Goal: Task Accomplishment & Management: Manage account settings

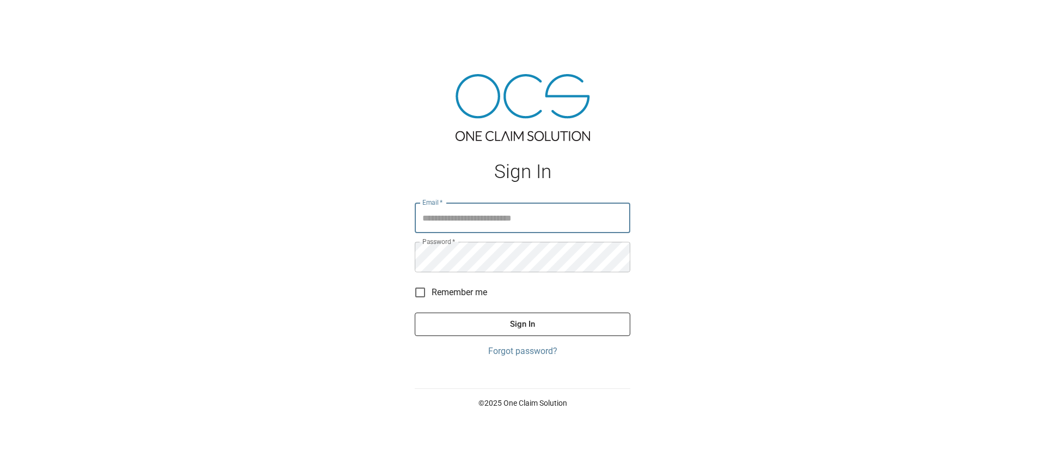
type input "**********"
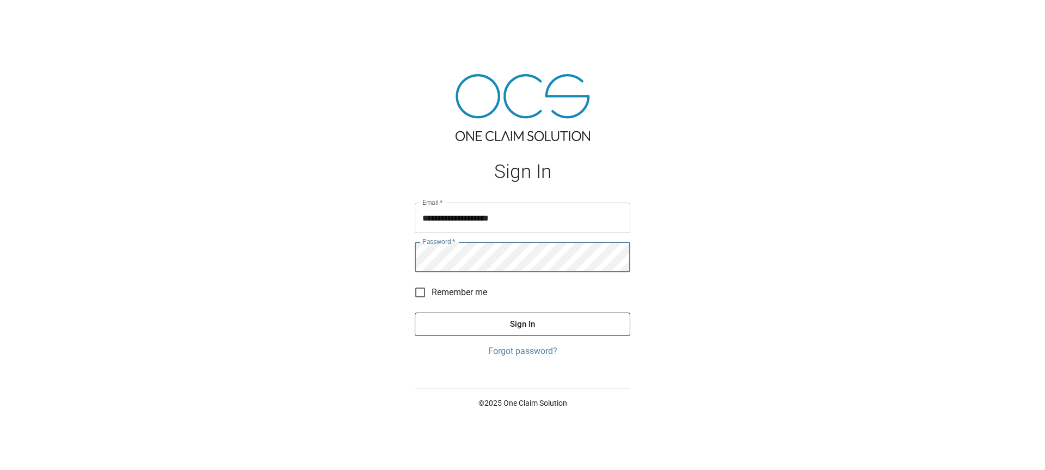
click at [512, 325] on button "Sign In" at bounding box center [523, 323] width 216 height 23
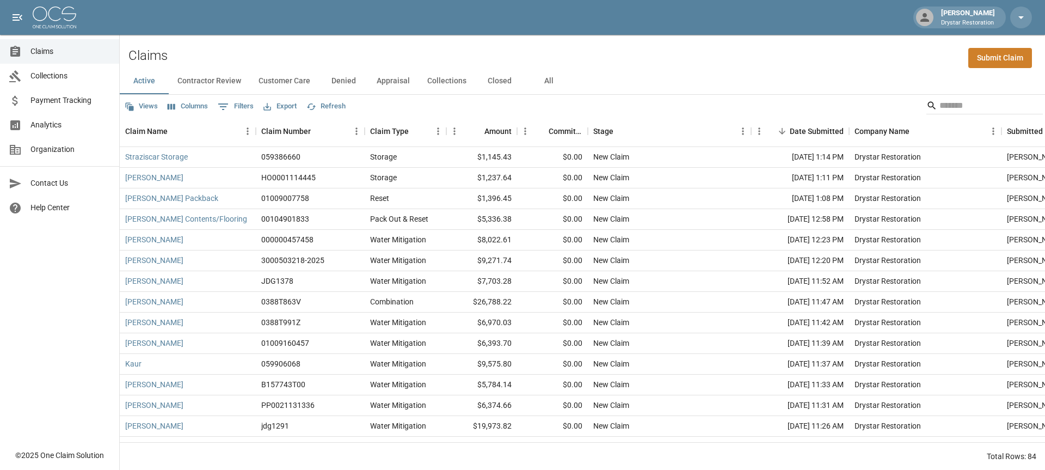
click at [807, 22] on div "[PERSON_NAME] Drystar Restoration" at bounding box center [522, 17] width 1045 height 35
click at [633, 2] on div "[PERSON_NAME] Drystar Restoration" at bounding box center [522, 17] width 1045 height 35
click at [633, 1] on div "[PERSON_NAME] Drystar Restoration" at bounding box center [522, 17] width 1045 height 35
click at [150, 201] on link "[PERSON_NAME] Packback" at bounding box center [171, 198] width 93 height 11
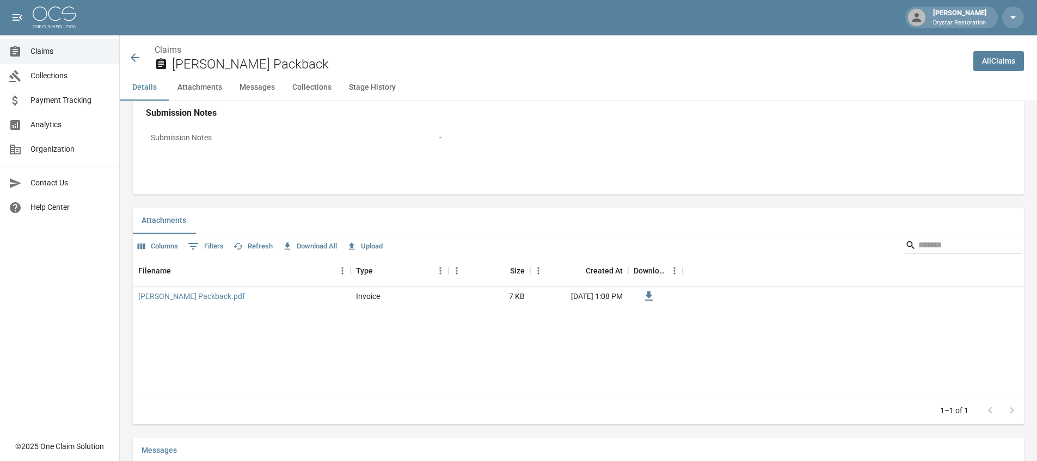
scroll to position [428, 0]
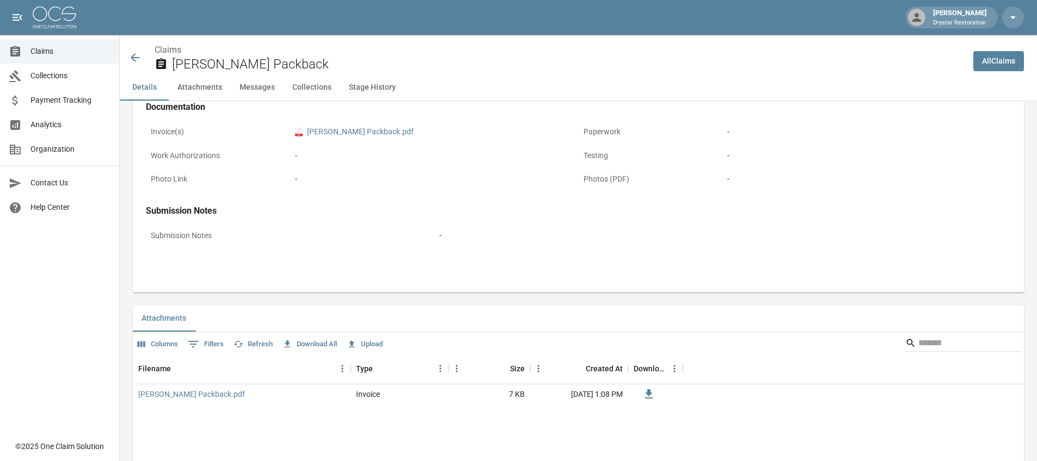
click at [361, 137] on div "pdf [PERSON_NAME] Packback.pdf" at bounding box center [434, 131] width 288 height 21
click at [361, 134] on link "pdf [PERSON_NAME] Packback.pdf" at bounding box center [354, 131] width 119 height 11
click at [408, 1] on div "[PERSON_NAME] Drystar Restoration" at bounding box center [518, 17] width 1037 height 35
click at [981, 66] on link "All Claims" at bounding box center [998, 61] width 51 height 20
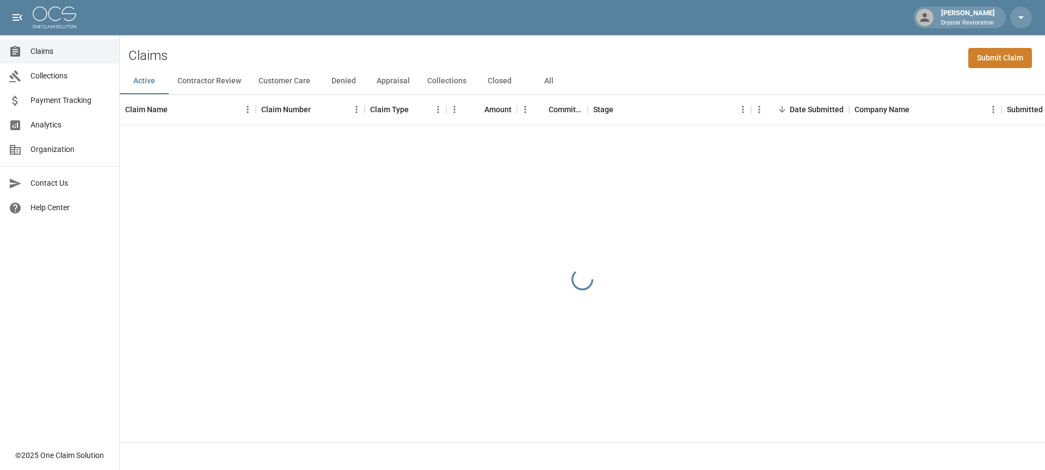
click at [555, 81] on button "All" at bounding box center [548, 81] width 49 height 26
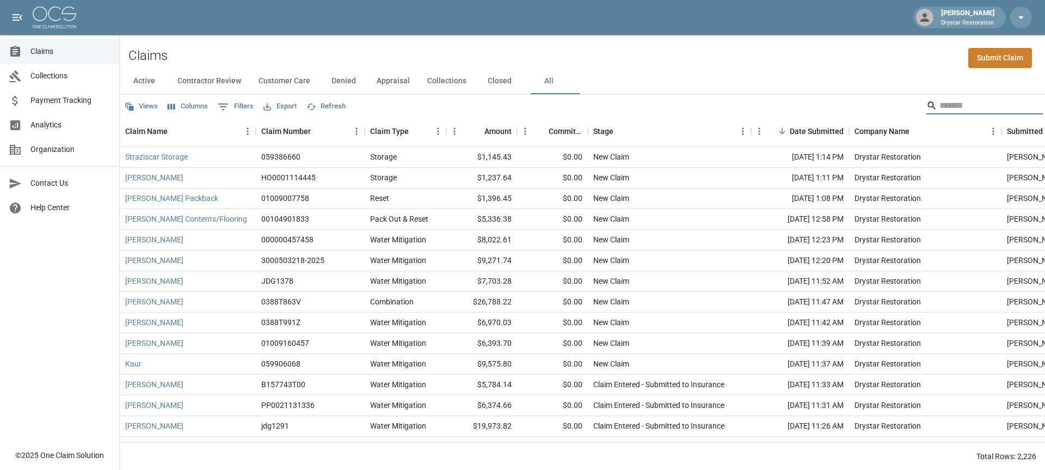
click at [955, 107] on input "Search" at bounding box center [982, 105] width 87 height 17
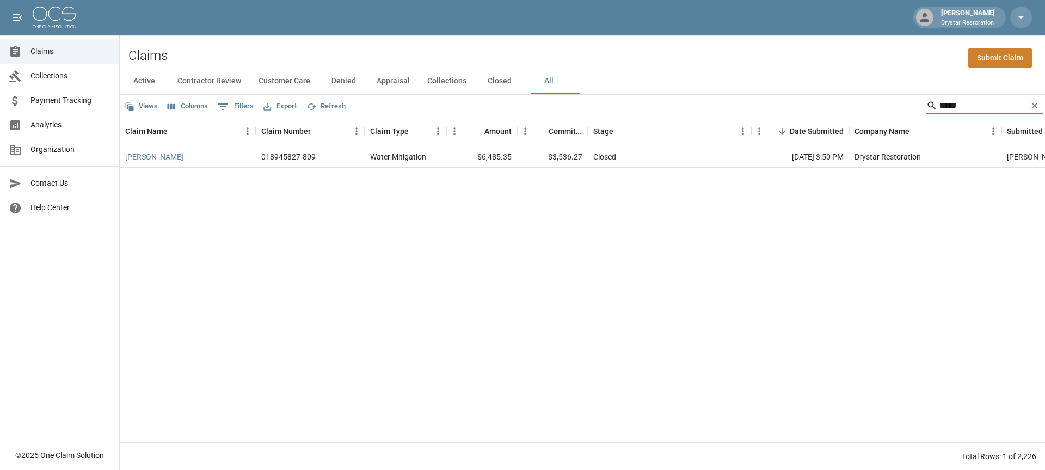
type input "*****"
drag, startPoint x: 914, startPoint y: 118, endPoint x: 1037, endPoint y: 103, distance: 124.3
click at [1037, 103] on icon "Clear" at bounding box center [1034, 105] width 11 height 11
